Goal: Contribute content

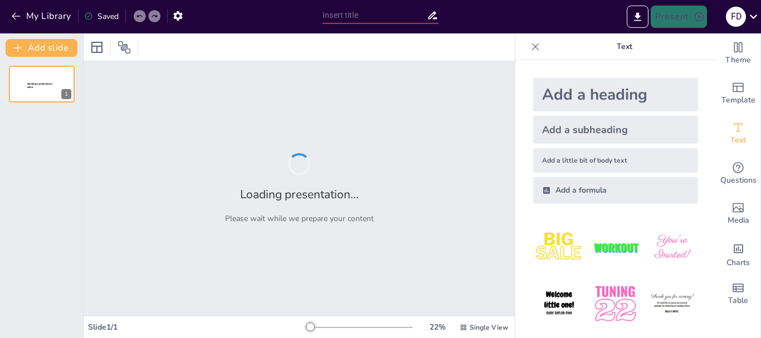
type input "APARATO CARDIOVASCULAR"
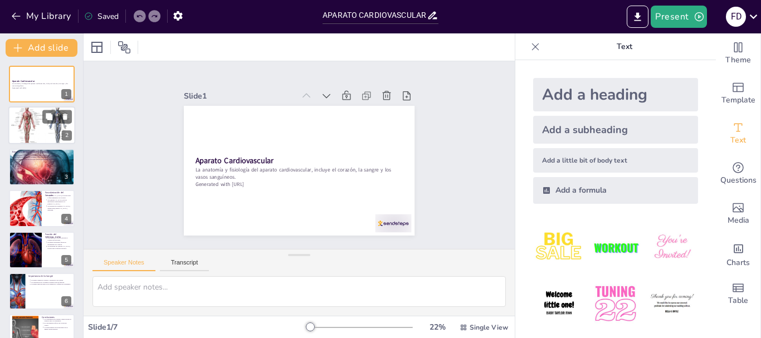
click at [34, 115] on div at bounding box center [41, 126] width 67 height 42
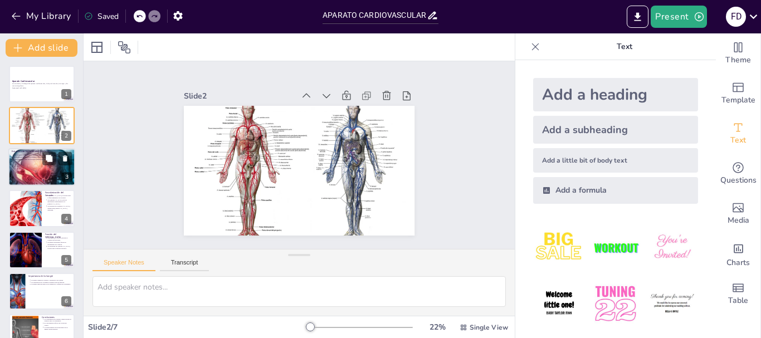
click at [47, 166] on div at bounding box center [41, 166] width 67 height 43
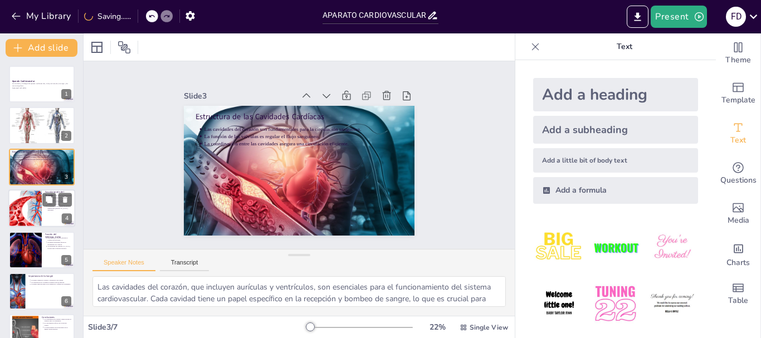
click at [36, 216] on div at bounding box center [25, 208] width 50 height 38
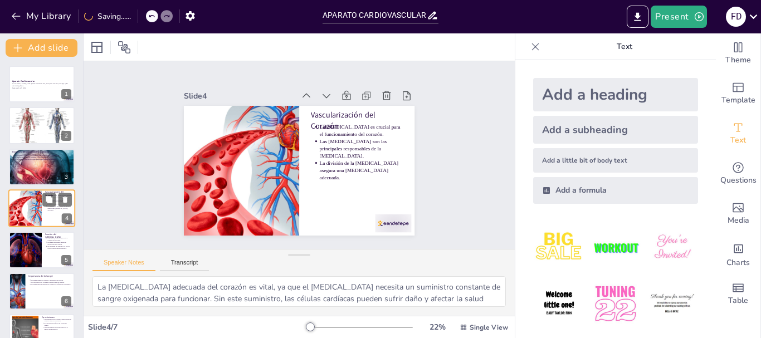
scroll to position [11, 0]
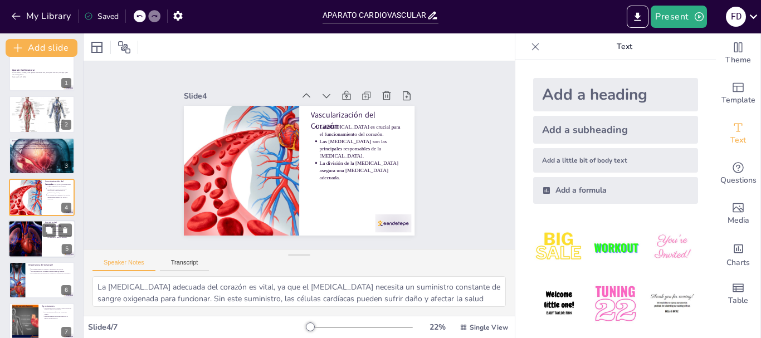
click at [32, 241] on div at bounding box center [25, 239] width 42 height 38
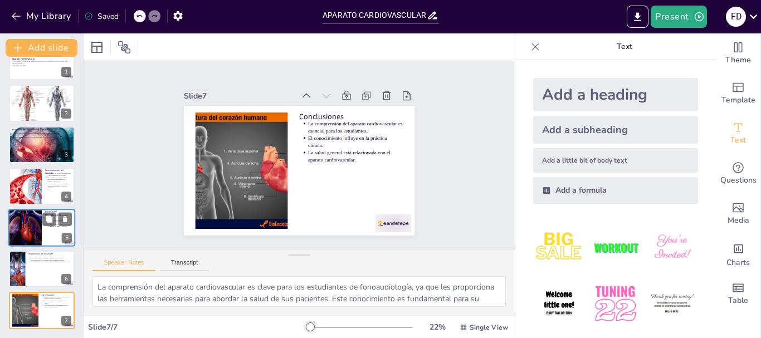
type textarea "El transporte de oxígeno y nutrientes es una función primaria de la sangre, y s…"
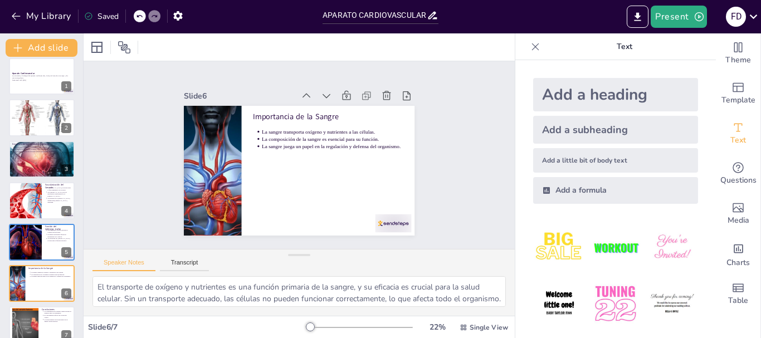
scroll to position [0, 0]
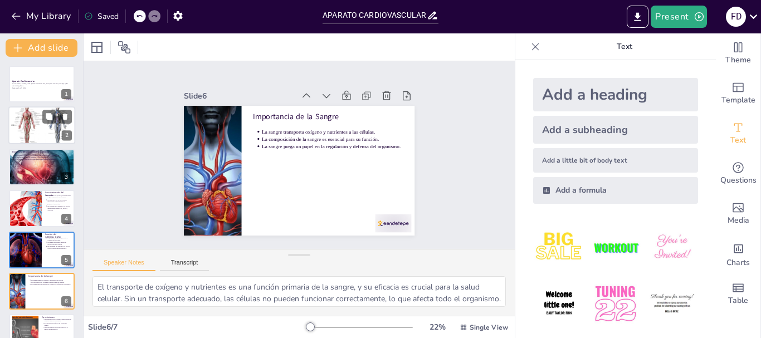
click at [36, 119] on div at bounding box center [41, 126] width 67 height 42
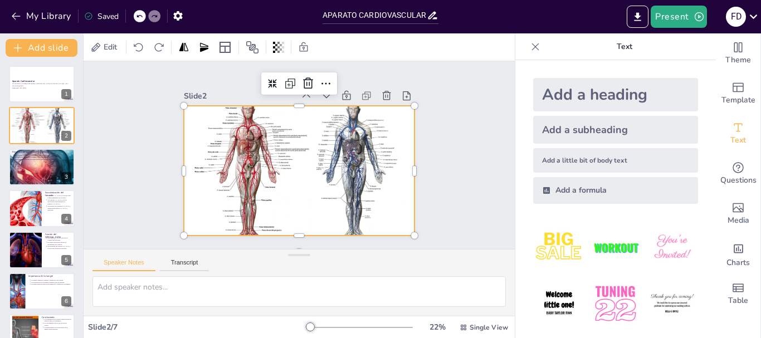
click at [254, 150] on div at bounding box center [291, 168] width 272 height 241
